Goal: Task Accomplishment & Management: Manage account settings

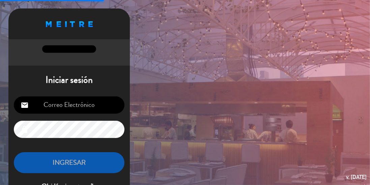
click at [77, 103] on input "email" at bounding box center [69, 104] width 111 height 17
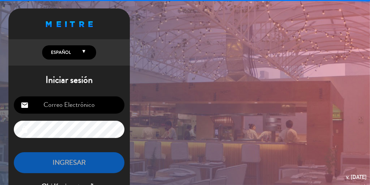
type input "[EMAIL_ADDRESS][DOMAIN_NAME]"
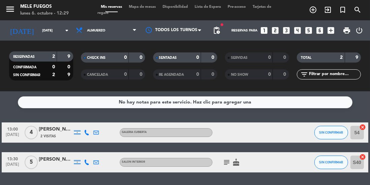
click at [66, 30] on icon "arrow_drop_down" at bounding box center [67, 30] width 8 height 8
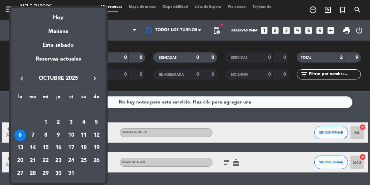
click at [100, 146] on div "19" at bounding box center [96, 147] width 11 height 11
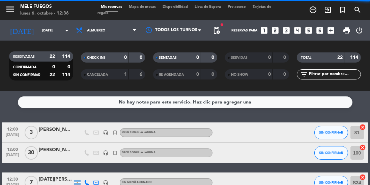
click at [48, 25] on input "[DATE]" at bounding box center [64, 30] width 50 height 10
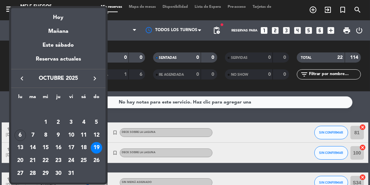
click at [156, 83] on div at bounding box center [185, 92] width 370 height 185
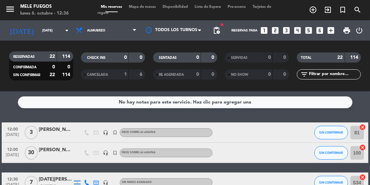
click at [55, 28] on input "[DATE]" at bounding box center [64, 30] width 50 height 10
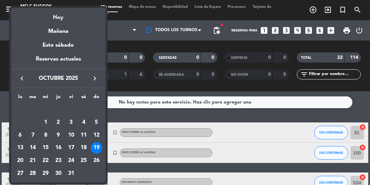
click at [86, 147] on div "18" at bounding box center [83, 147] width 11 height 11
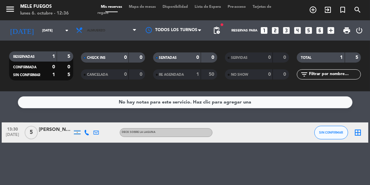
click at [131, 27] on span "Almuerzo" at bounding box center [107, 30] width 68 height 15
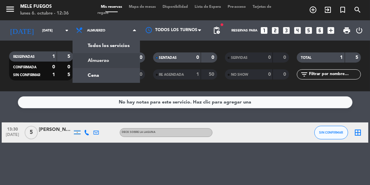
click at [100, 75] on div "menu Mele Fuegos [DATE] 6. octubre - 12:36 Mis reservas Mapa de mesas Disponibi…" at bounding box center [185, 45] width 370 height 91
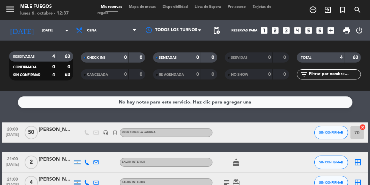
click at [65, 35] on input "[DATE]" at bounding box center [64, 30] width 50 height 10
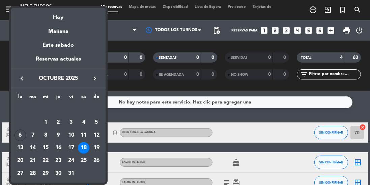
click at [63, 16] on div "Hoy" at bounding box center [58, 15] width 95 height 14
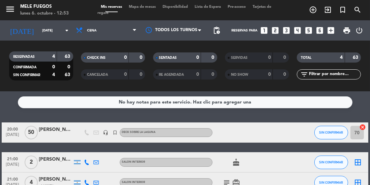
type input "[DATE]"
click at [128, 24] on span "Cena" at bounding box center [107, 30] width 68 height 15
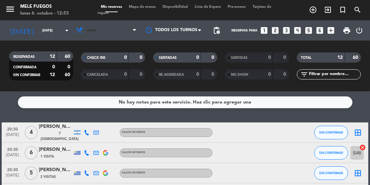
click at [118, 32] on span "Cena" at bounding box center [107, 30] width 68 height 15
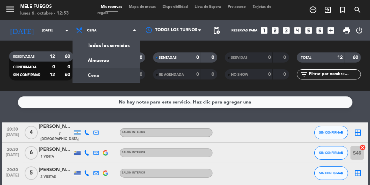
click at [110, 60] on div "menu Mele Fuegos [DATE] 6. octubre - 12:53 Mis reservas Mapa de mesas Disponibi…" at bounding box center [185, 45] width 370 height 91
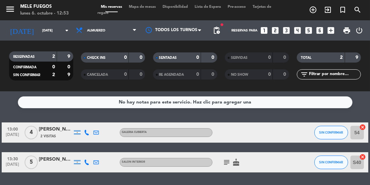
click at [365, 153] on icon "cancel" at bounding box center [363, 156] width 7 height 7
